Goal: Navigation & Orientation: Find specific page/section

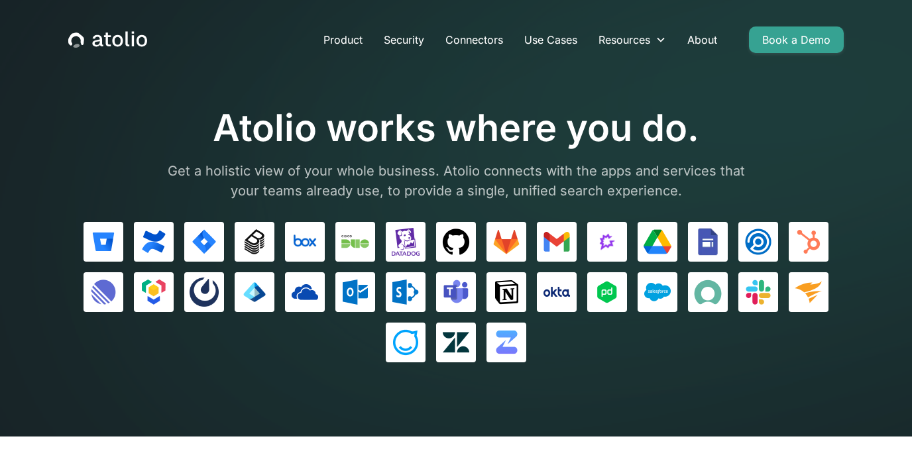
click at [122, 41] on icon "home" at bounding box center [117, 41] width 11 height 12
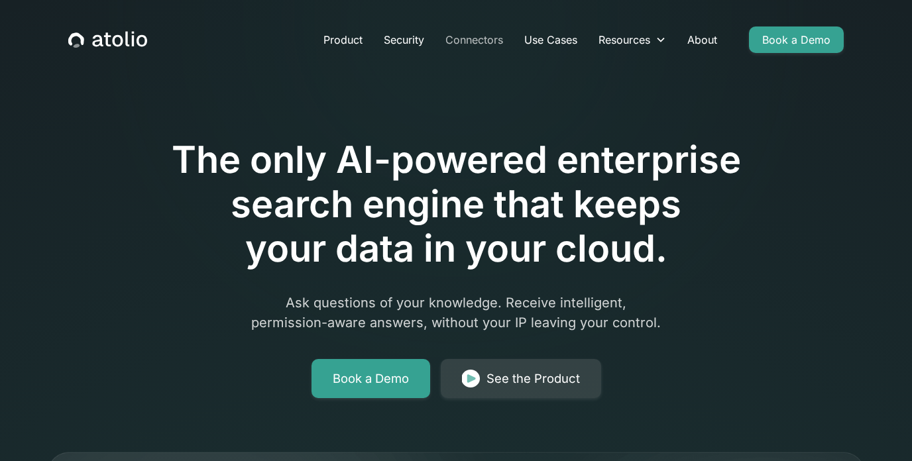
click at [479, 42] on link "Connectors" at bounding box center [474, 40] width 79 height 27
